Goal: Transaction & Acquisition: Subscribe to service/newsletter

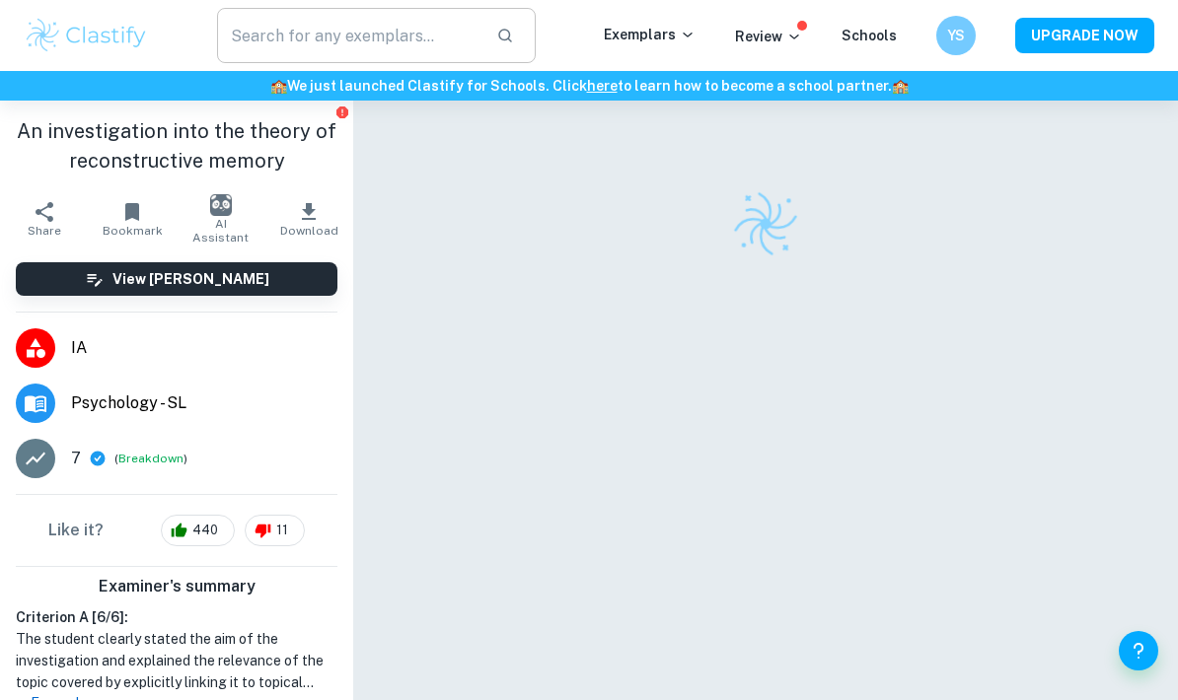
click at [449, 32] on input "text" at bounding box center [348, 35] width 263 height 55
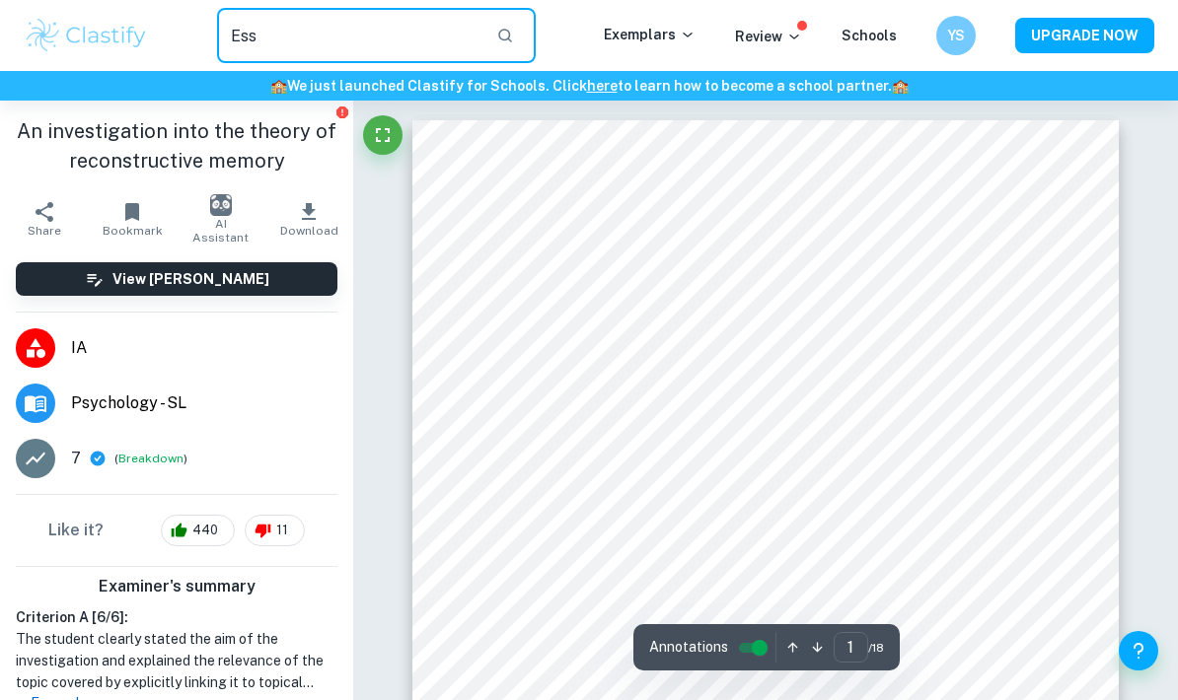
type input "Ess"
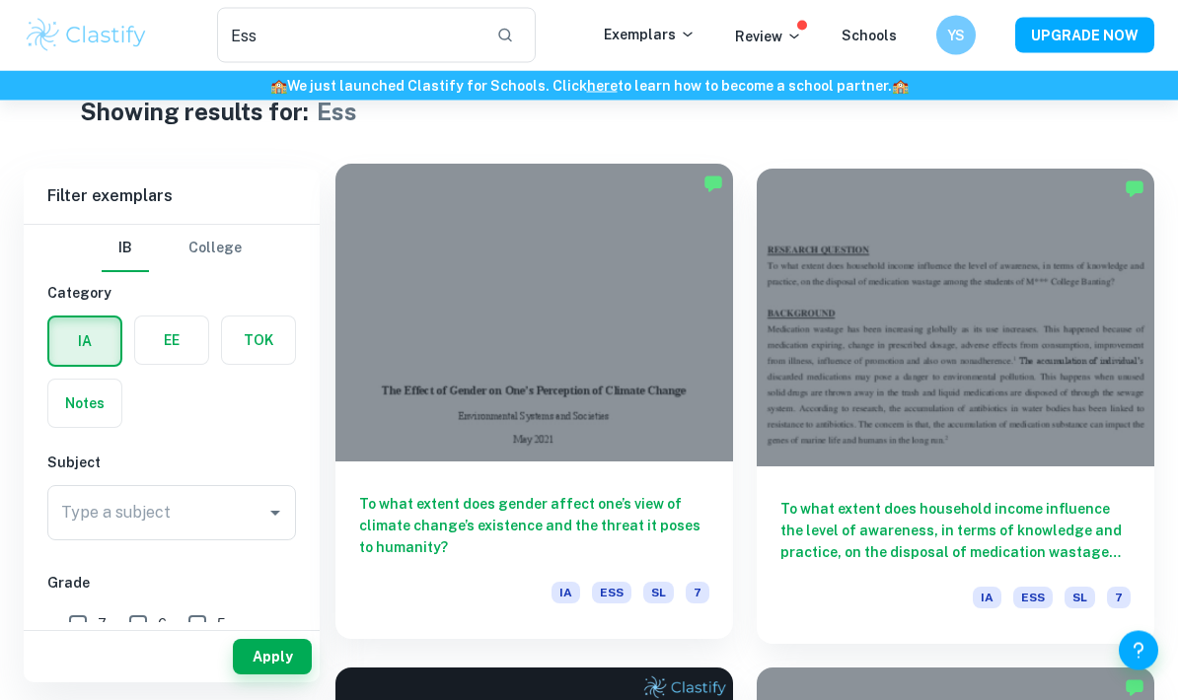
scroll to position [46, 0]
click at [628, 471] on div "To what extent does gender affect one’s view of climate change’s existence and …" at bounding box center [534, 551] width 398 height 178
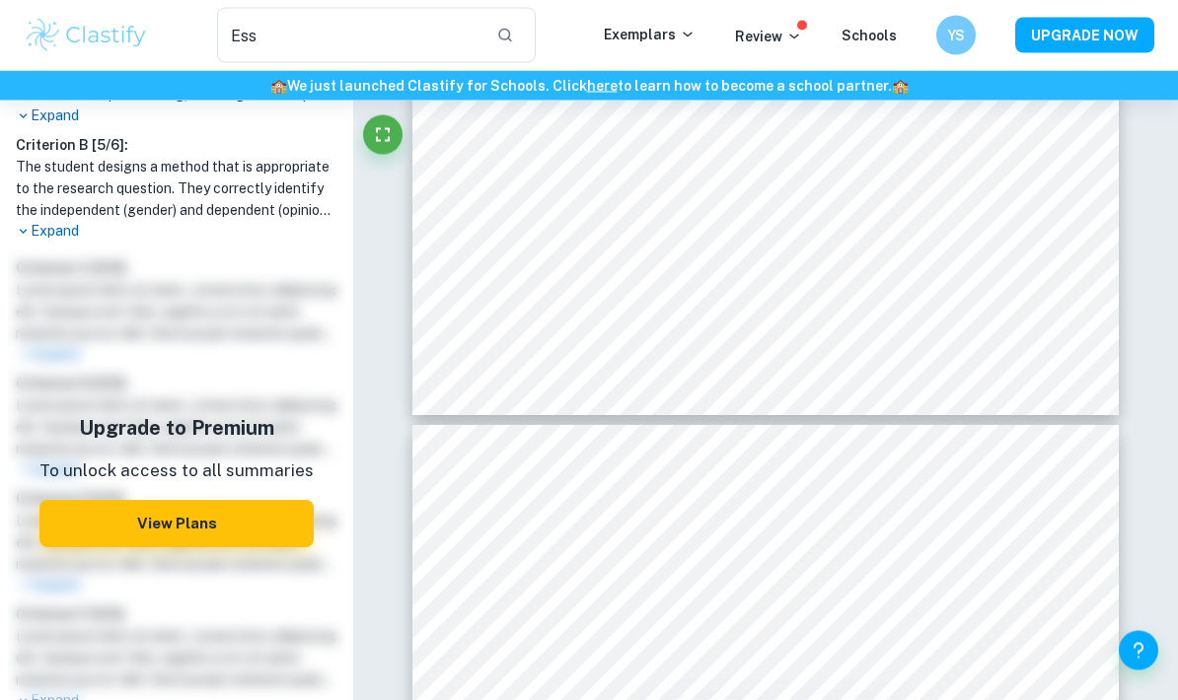
scroll to position [4968, 0]
click at [433, 37] on input "Ess" at bounding box center [348, 35] width 263 height 55
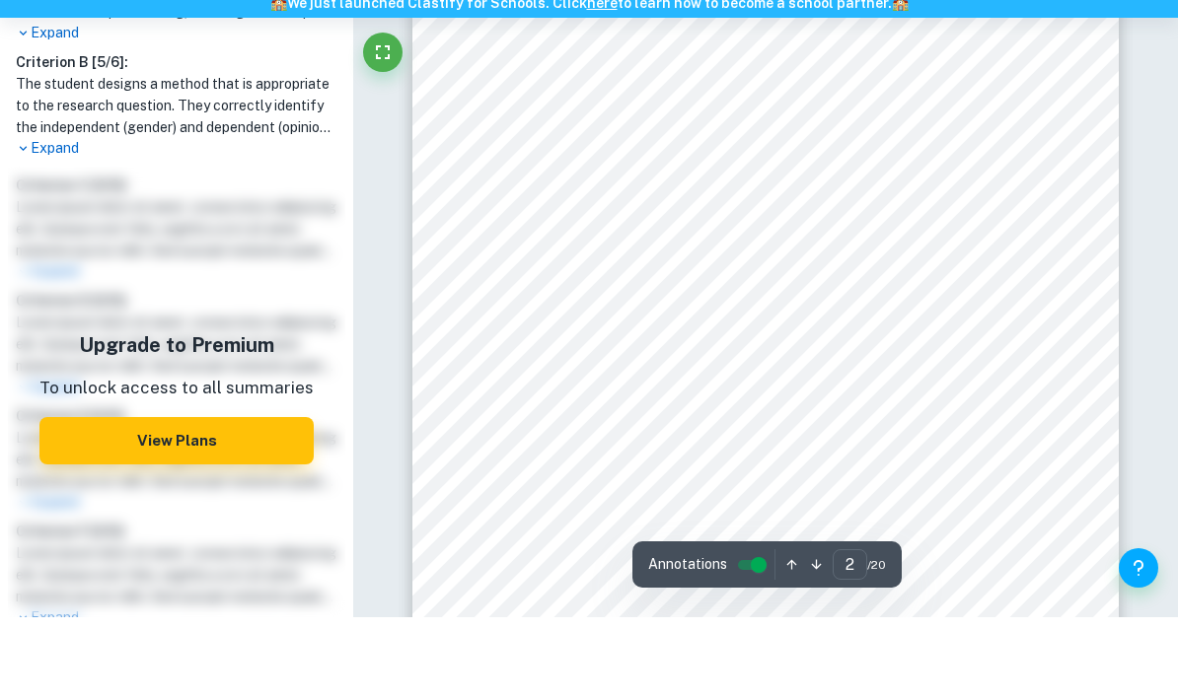
scroll to position [1234, 0]
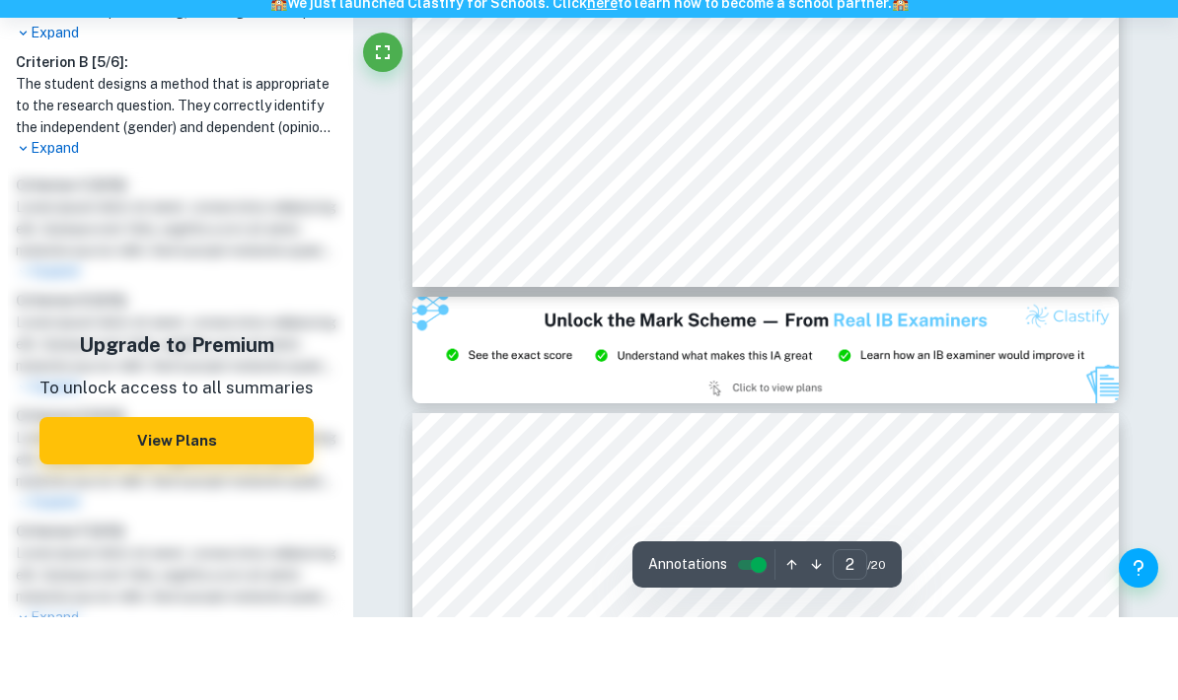
type input "3"
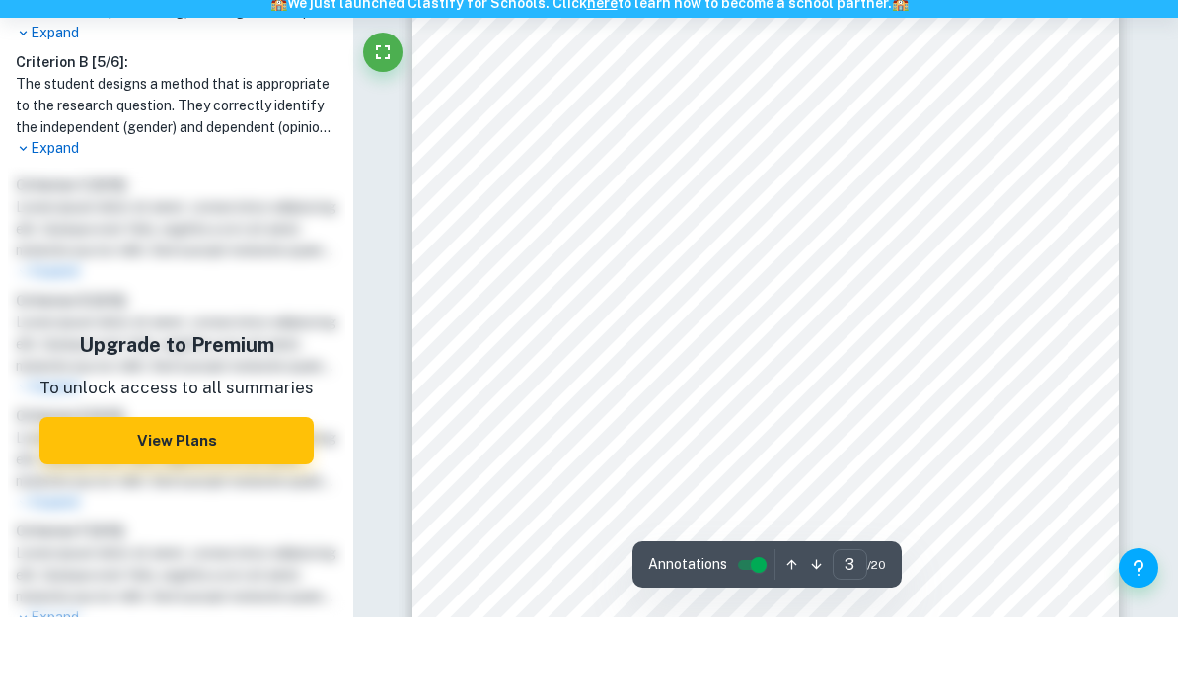
scroll to position [2511, 0]
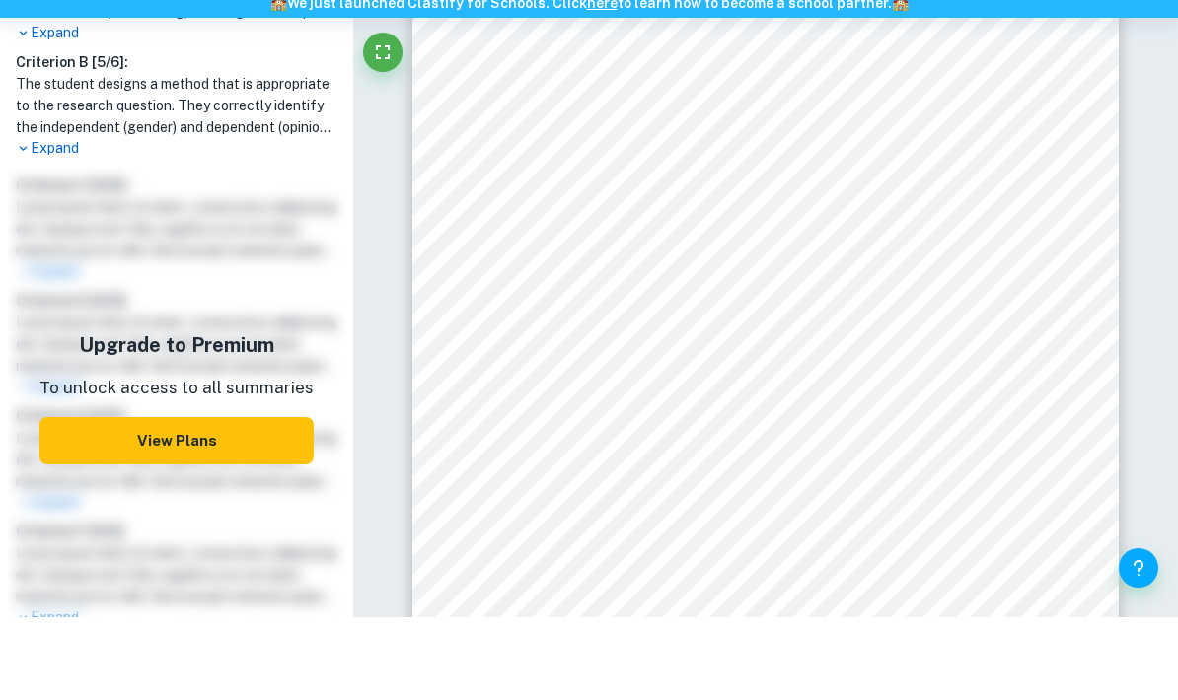
click at [183, 500] on button "View Plans" at bounding box center [176, 523] width 274 height 47
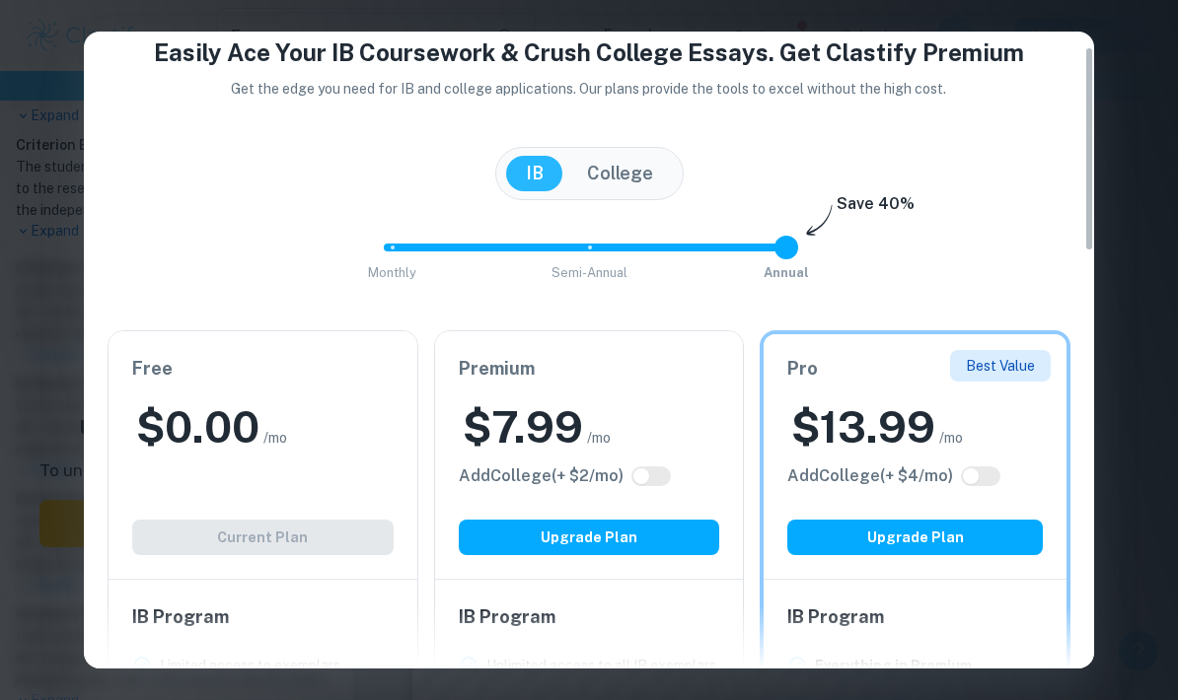
scroll to position [45, 0]
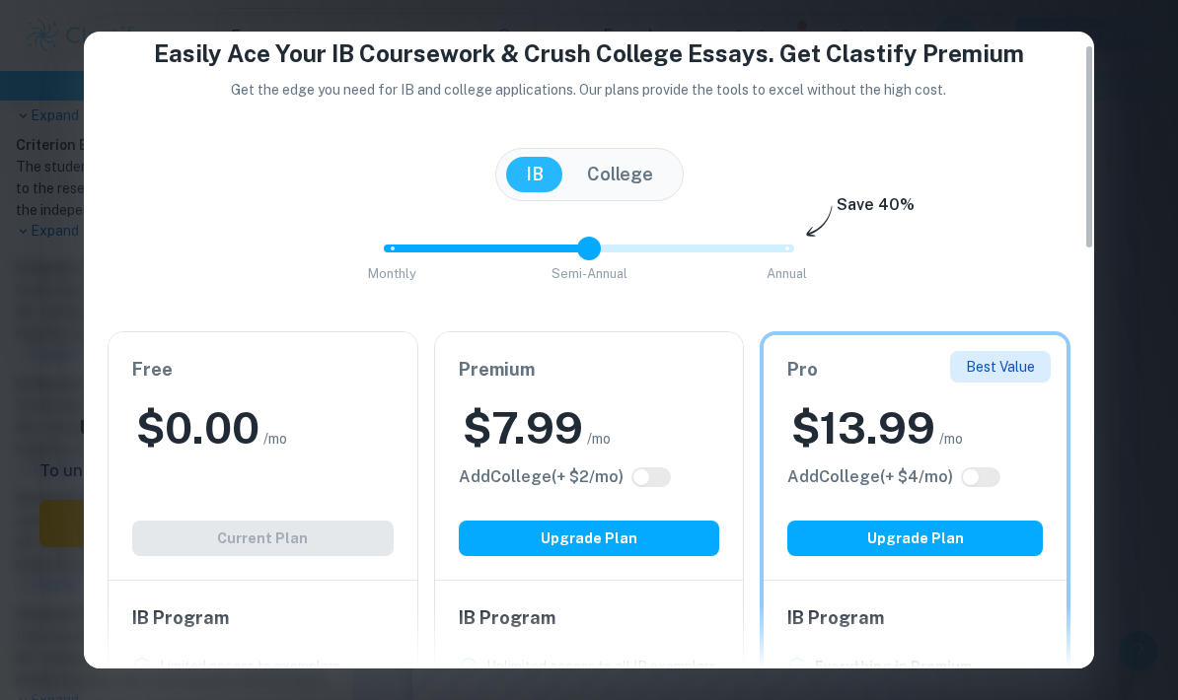
type input "0"
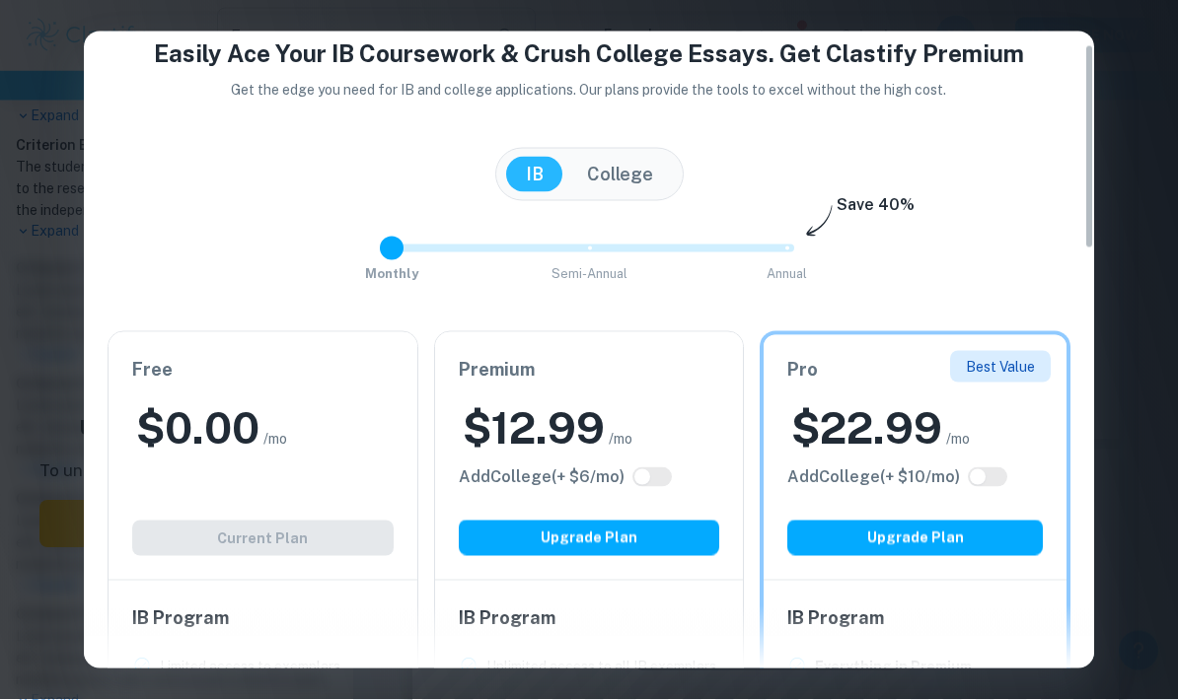
type input "4"
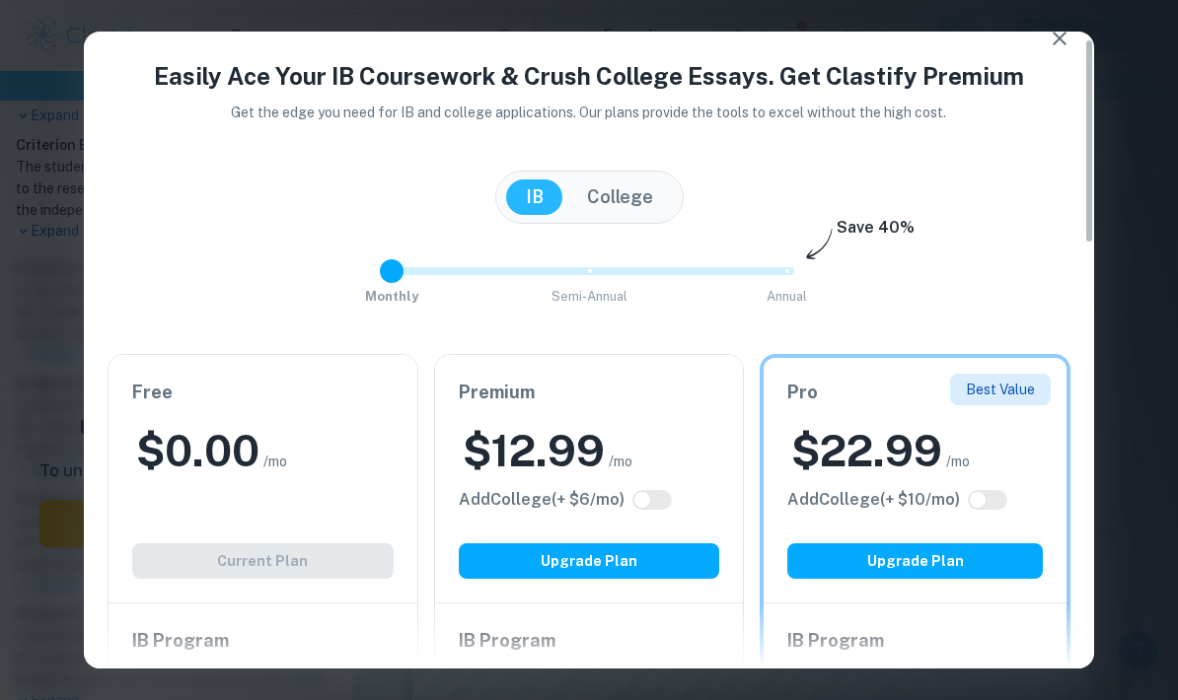
scroll to position [23, 0]
click at [631, 187] on button "College" at bounding box center [620, 198] width 106 height 36
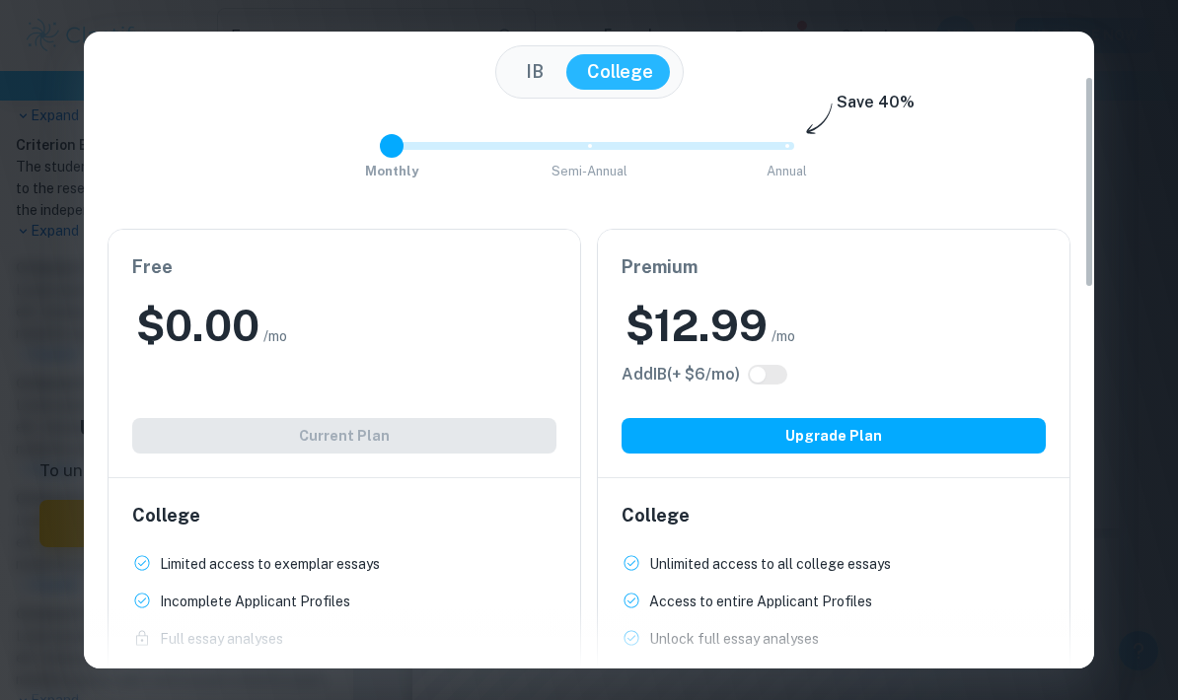
scroll to position [147, 0]
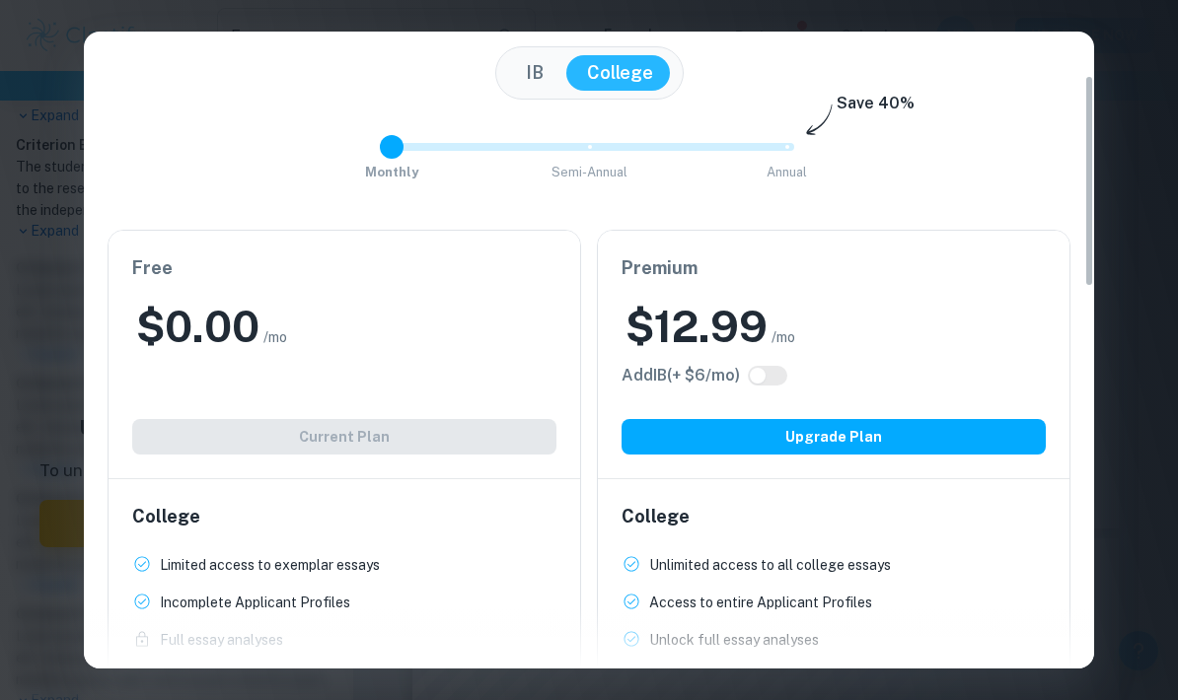
click at [533, 81] on button "IB" at bounding box center [534, 73] width 57 height 36
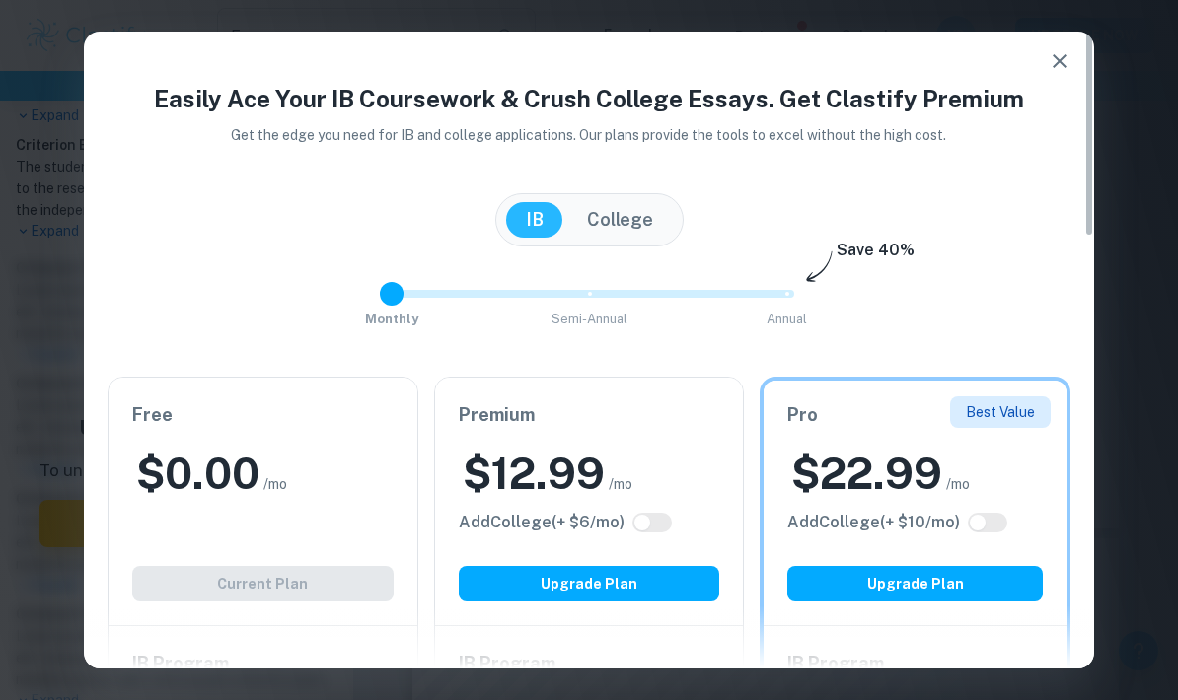
scroll to position [0, 0]
type input "1"
click at [584, 296] on span at bounding box center [589, 294] width 24 height 24
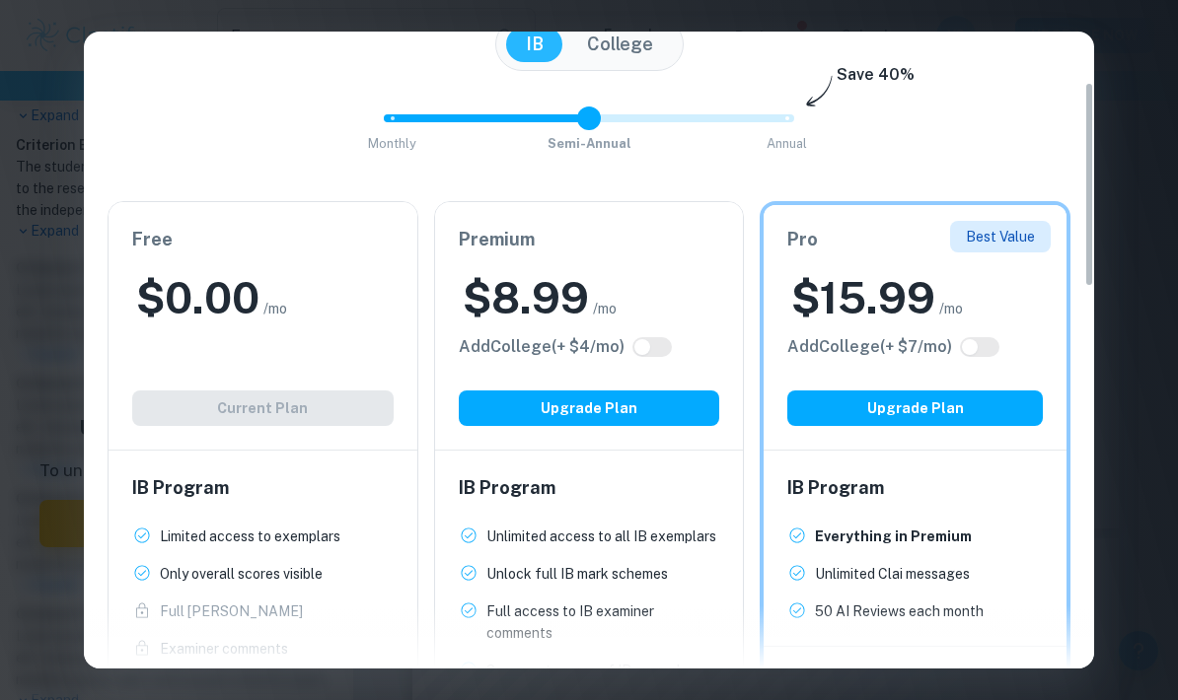
scroll to position [174, 0]
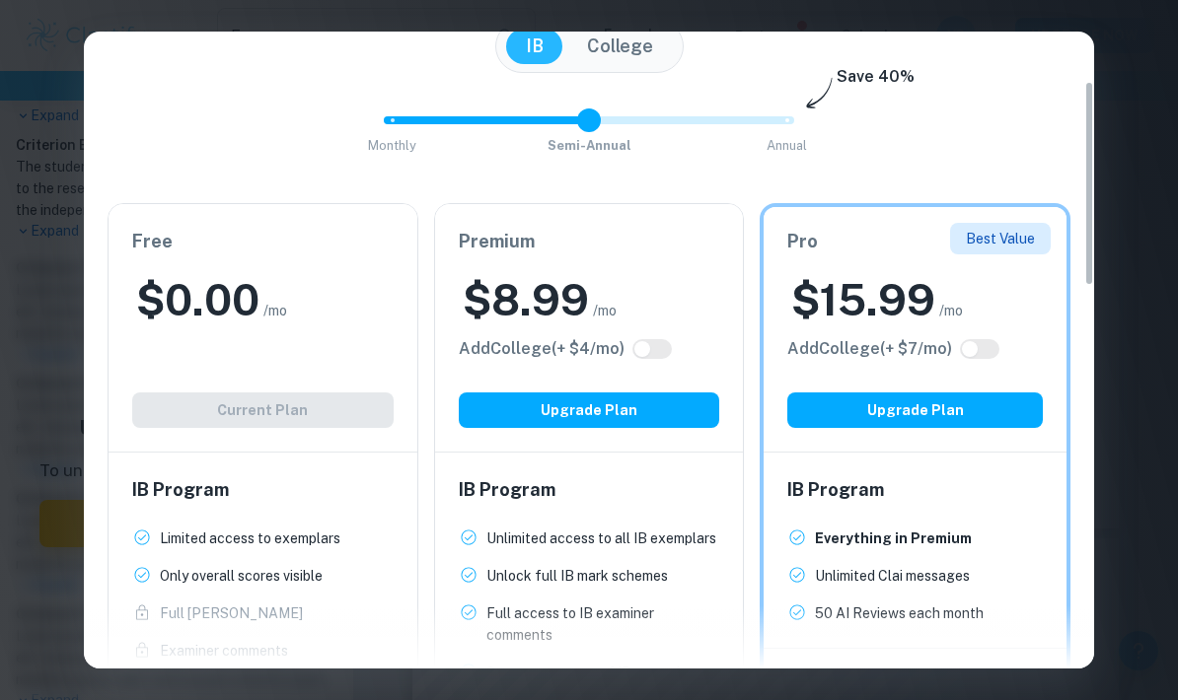
click at [1143, 580] on div "Easily Ace Your IB Coursework & Crush College Essays. Get Clastify Premium Get …" at bounding box center [589, 350] width 1178 height 700
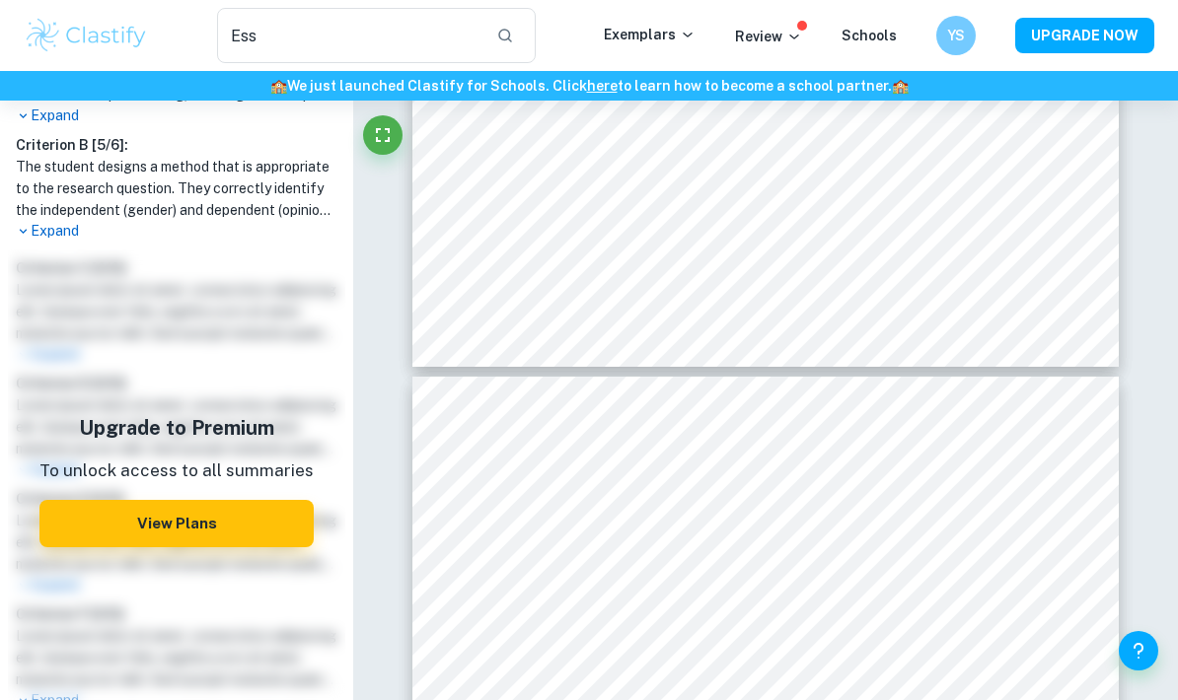
type input "5"
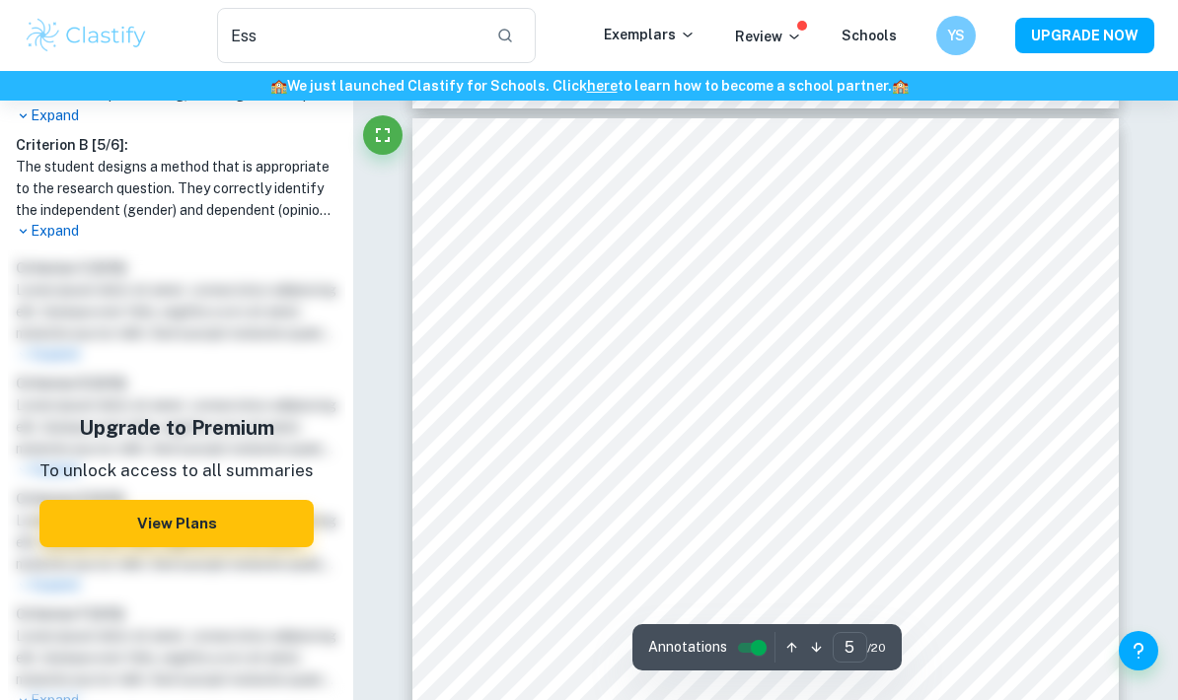
scroll to position [4177, 0]
